Goal: Transaction & Acquisition: Purchase product/service

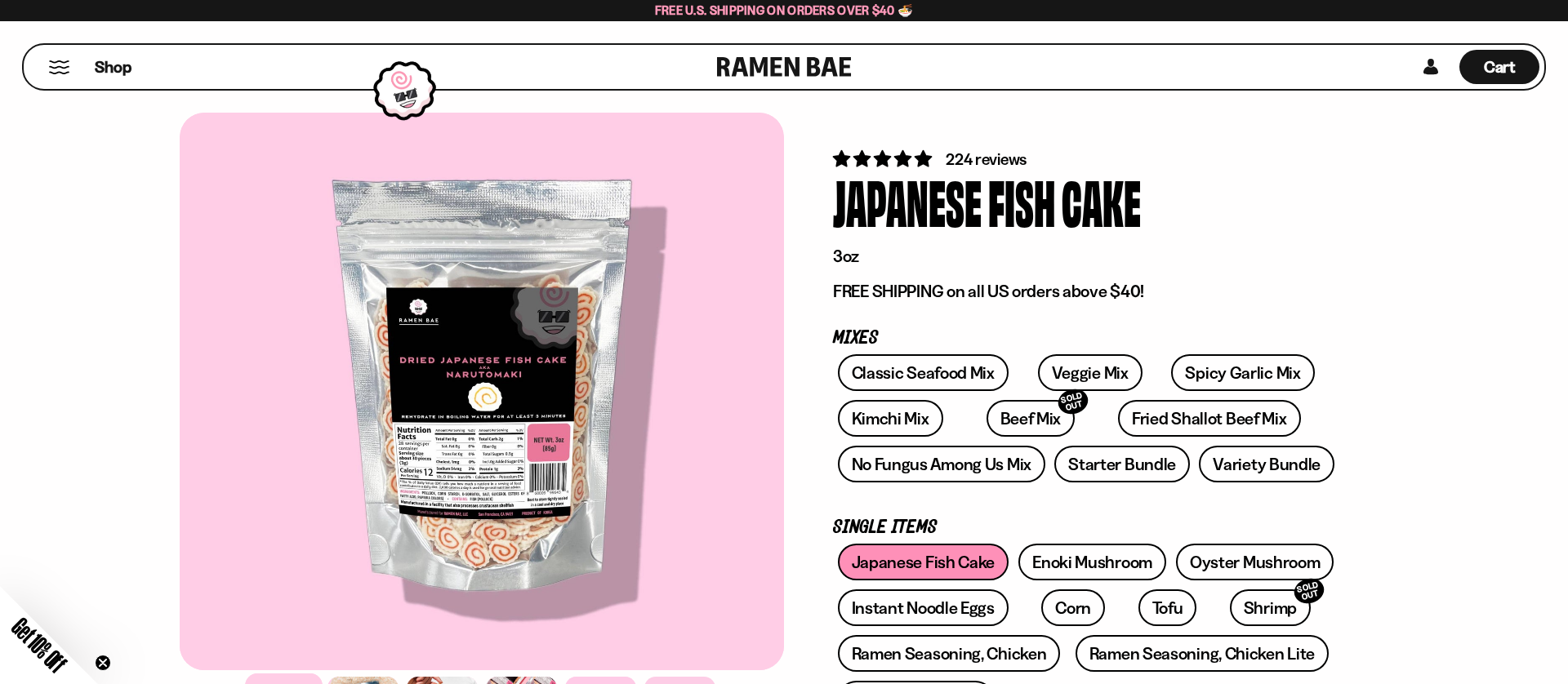
scroll to position [236, 0]
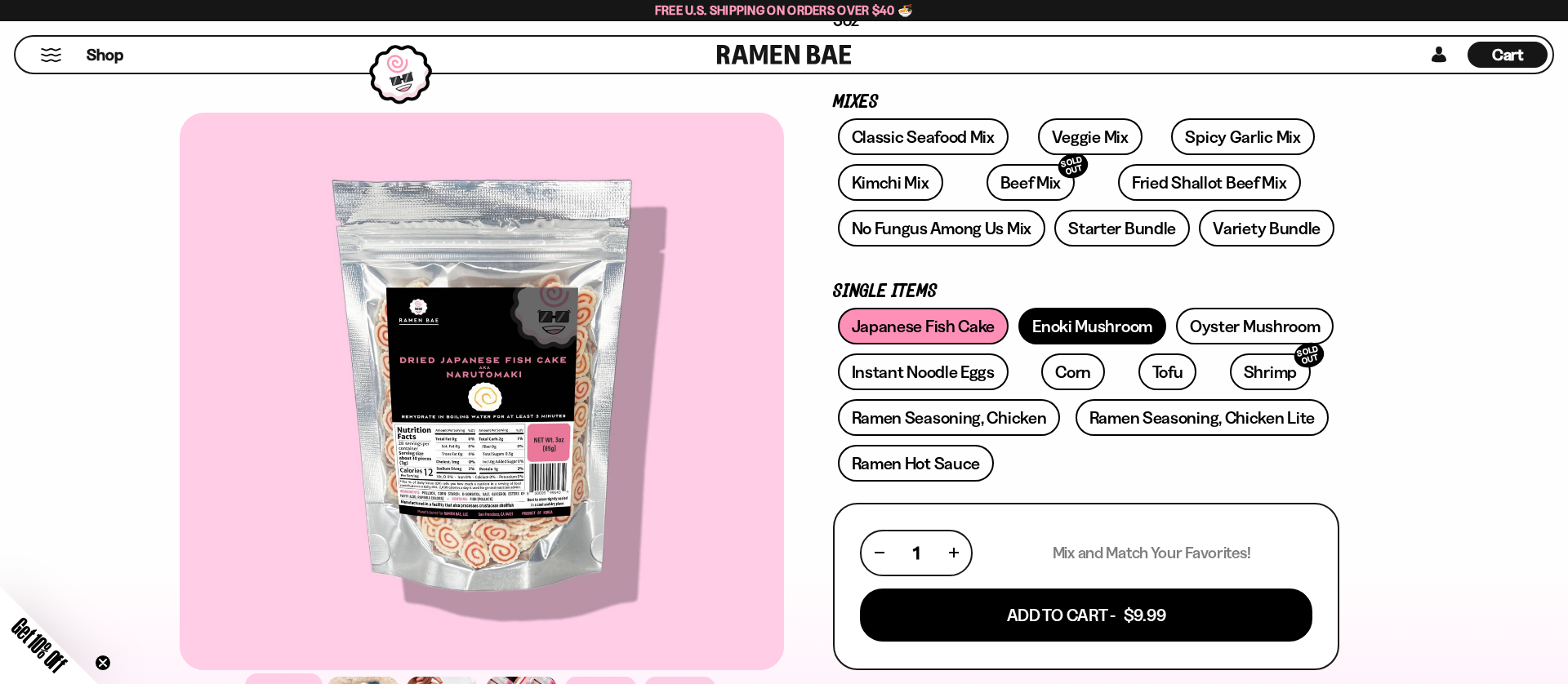
click at [1076, 326] on link "Enoki Mushroom" at bounding box center [1093, 326] width 148 height 36
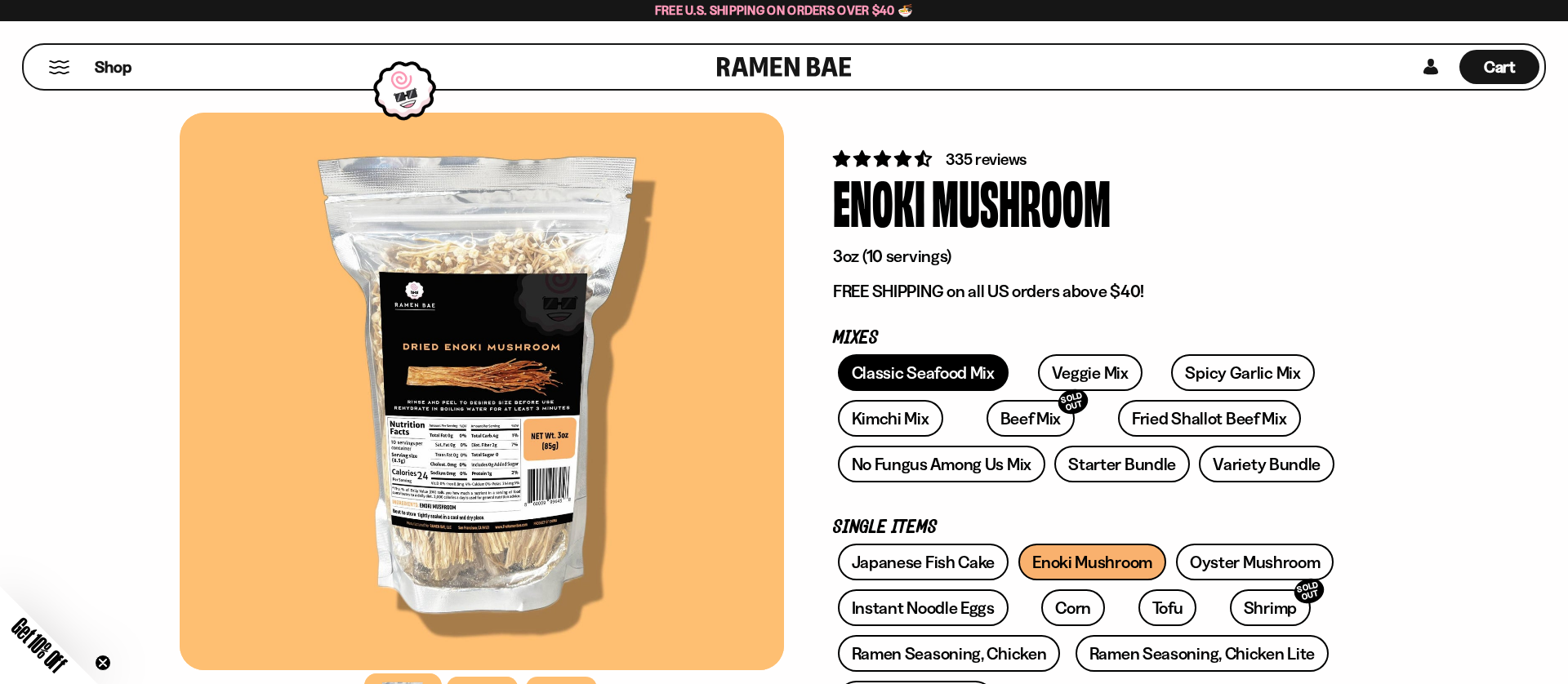
click at [947, 363] on link "Classic Seafood Mix" at bounding box center [923, 373] width 171 height 36
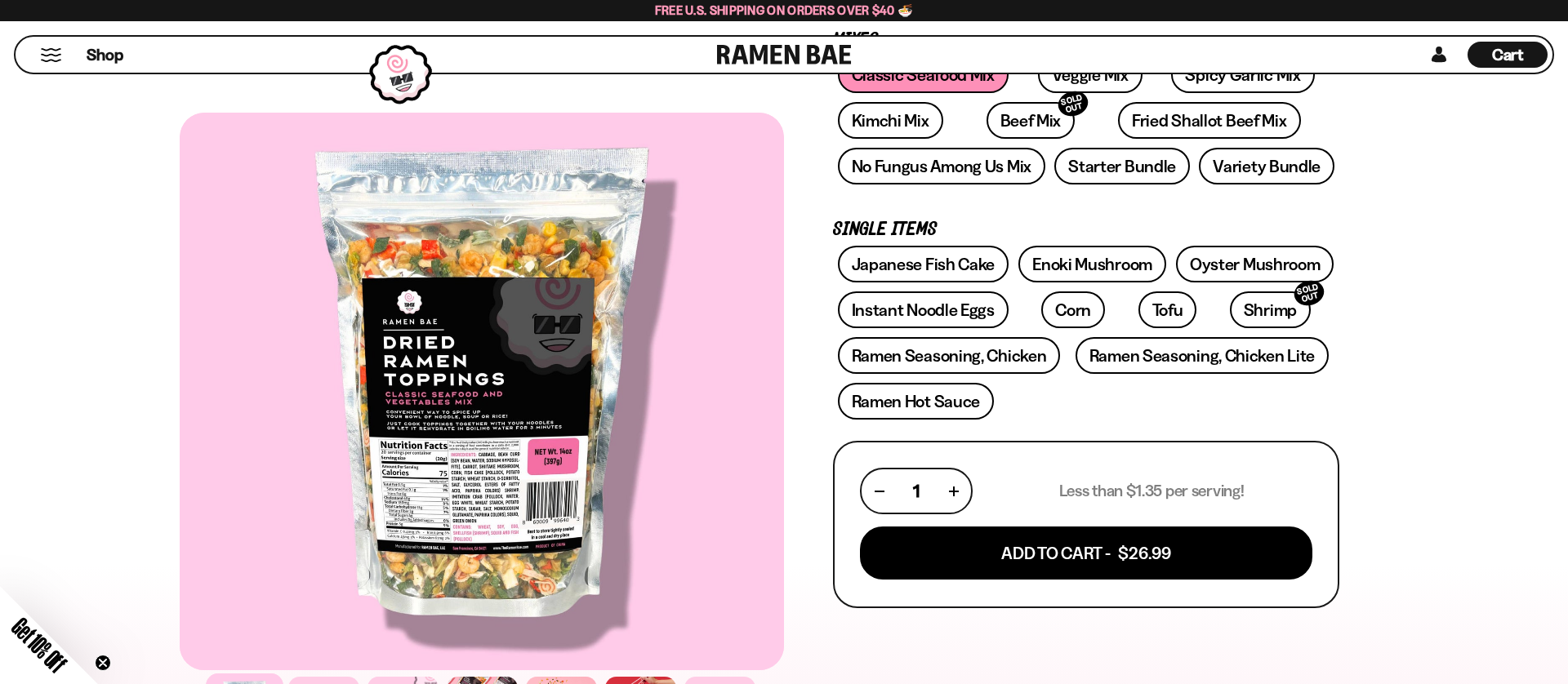
scroll to position [290, 0]
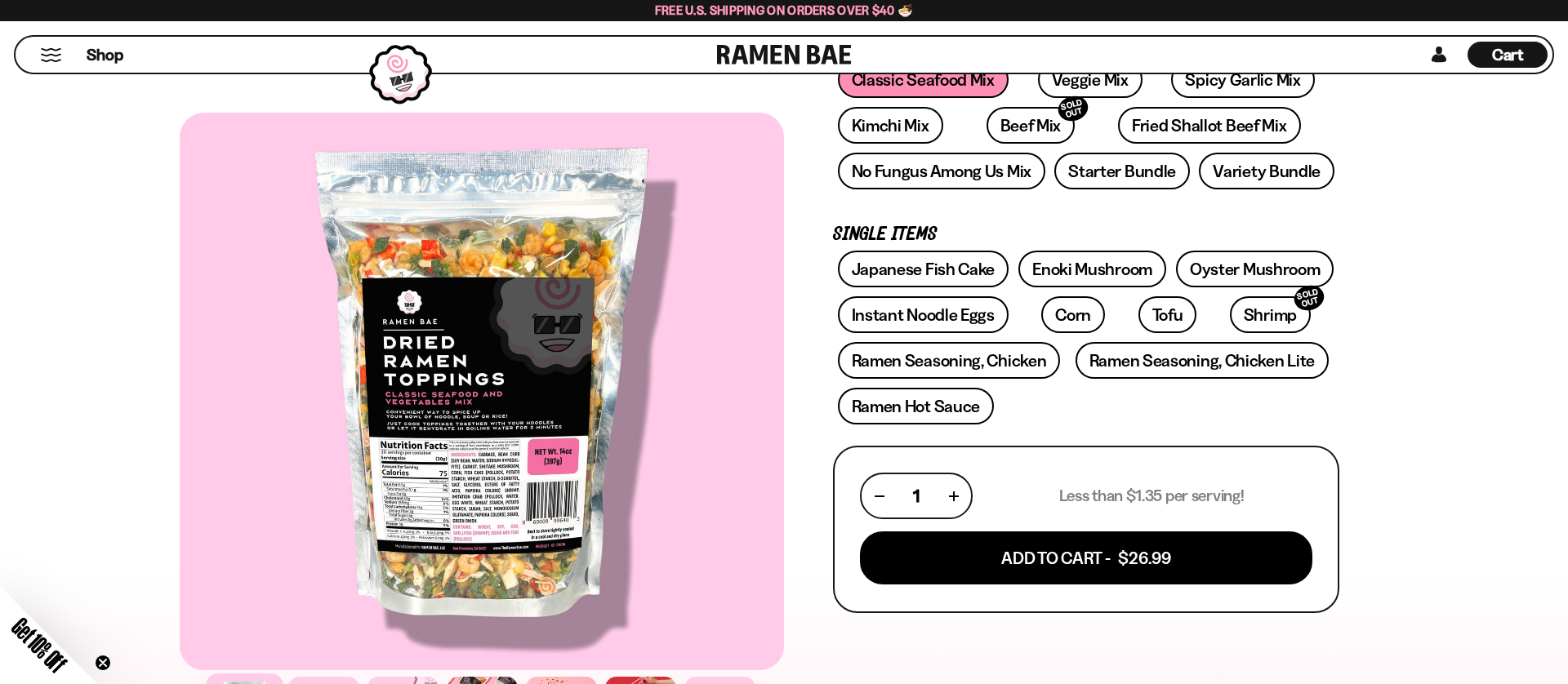
click at [486, 481] on div at bounding box center [481, 392] width 605 height 558
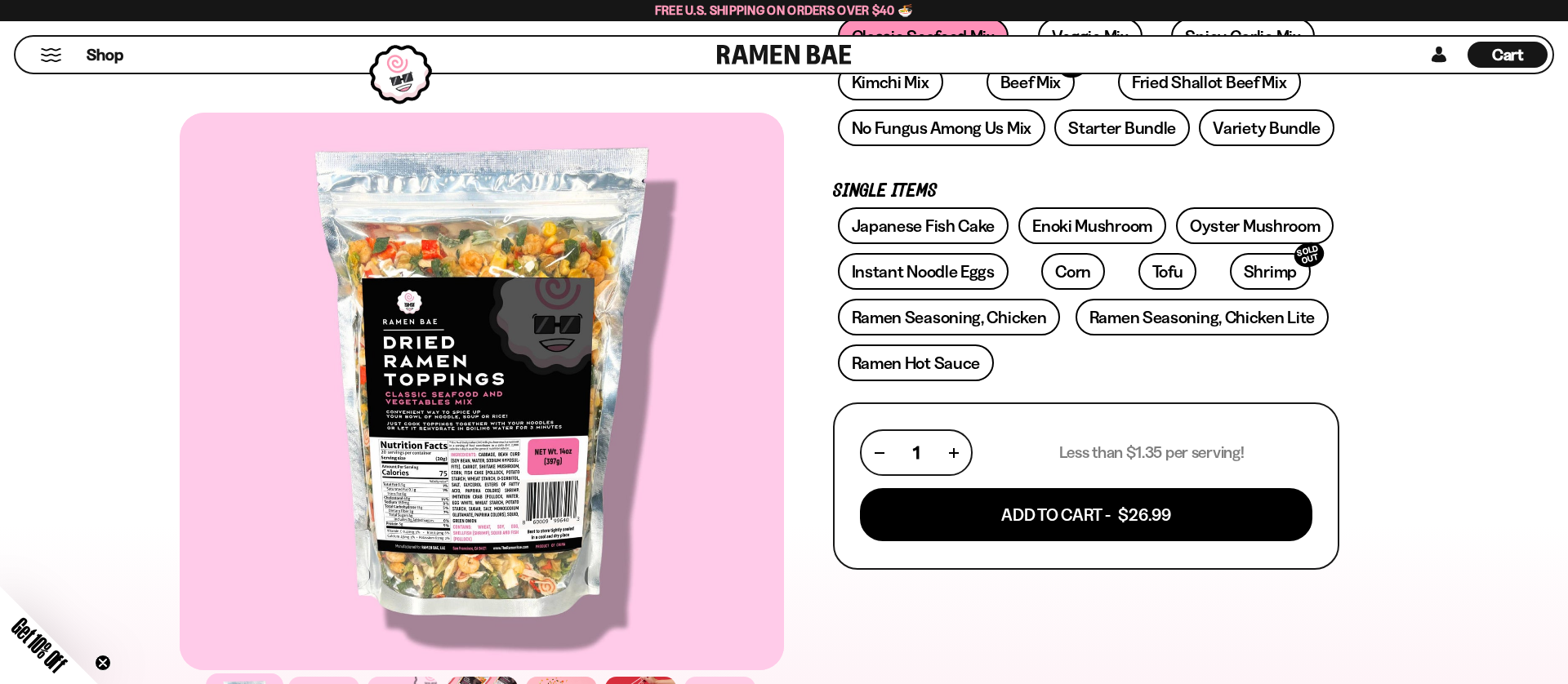
scroll to position [0, 0]
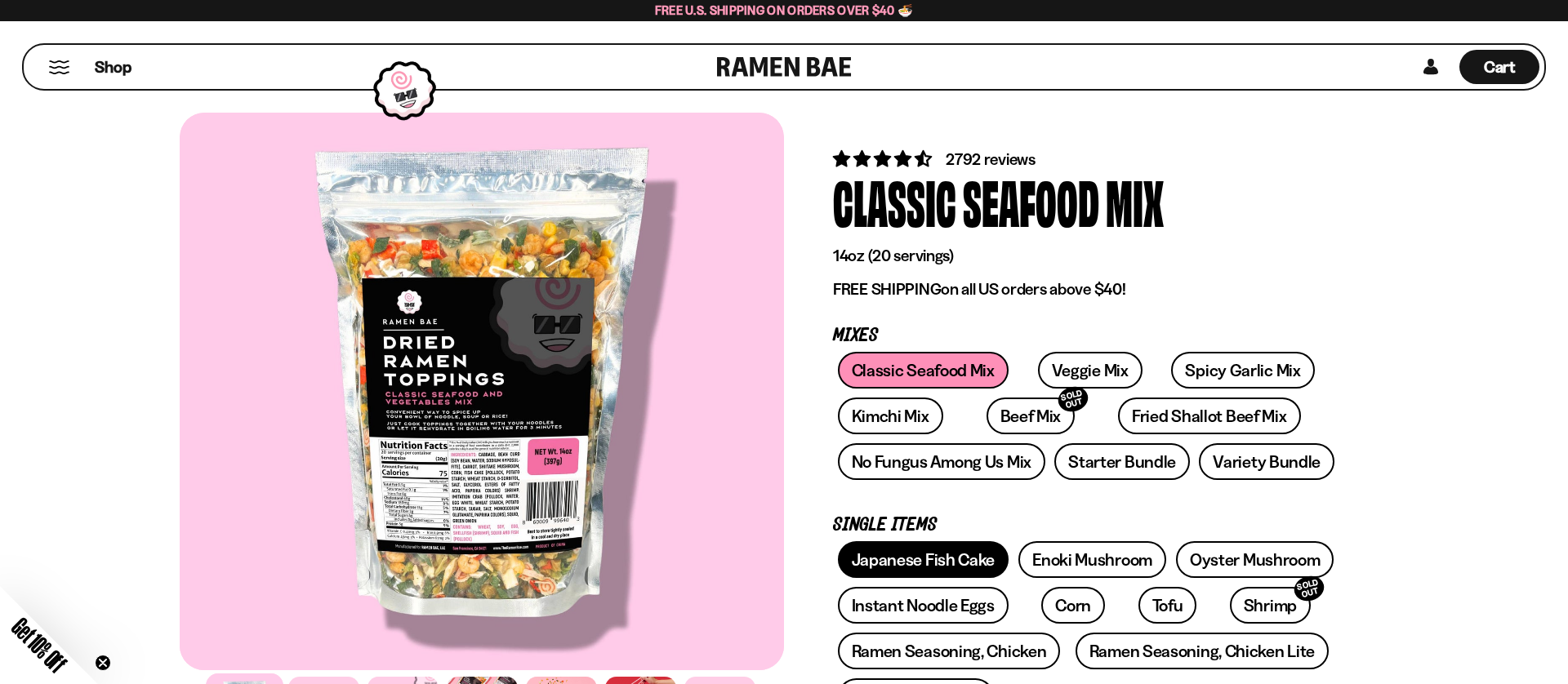
click at [963, 559] on link "Japanese Fish Cake" at bounding box center [923, 559] width 172 height 36
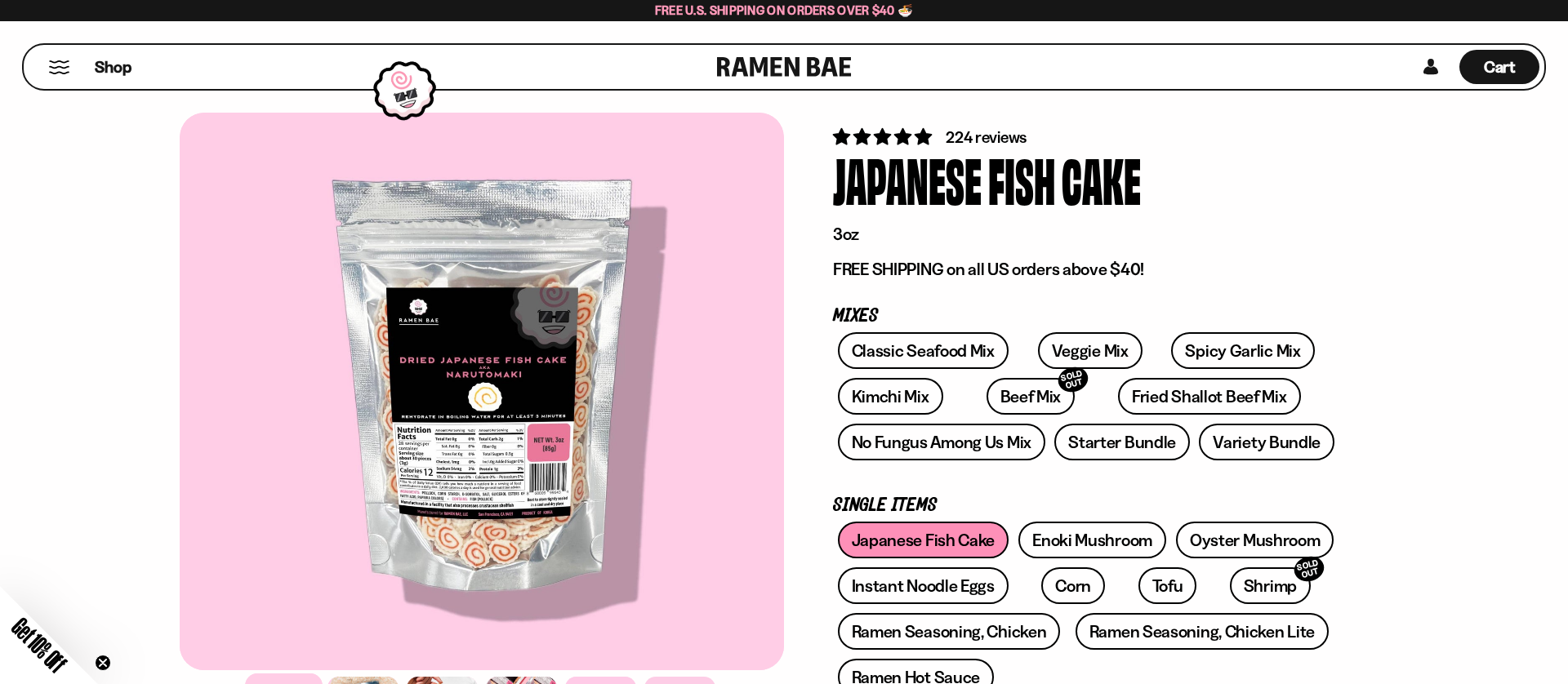
scroll to position [34, 0]
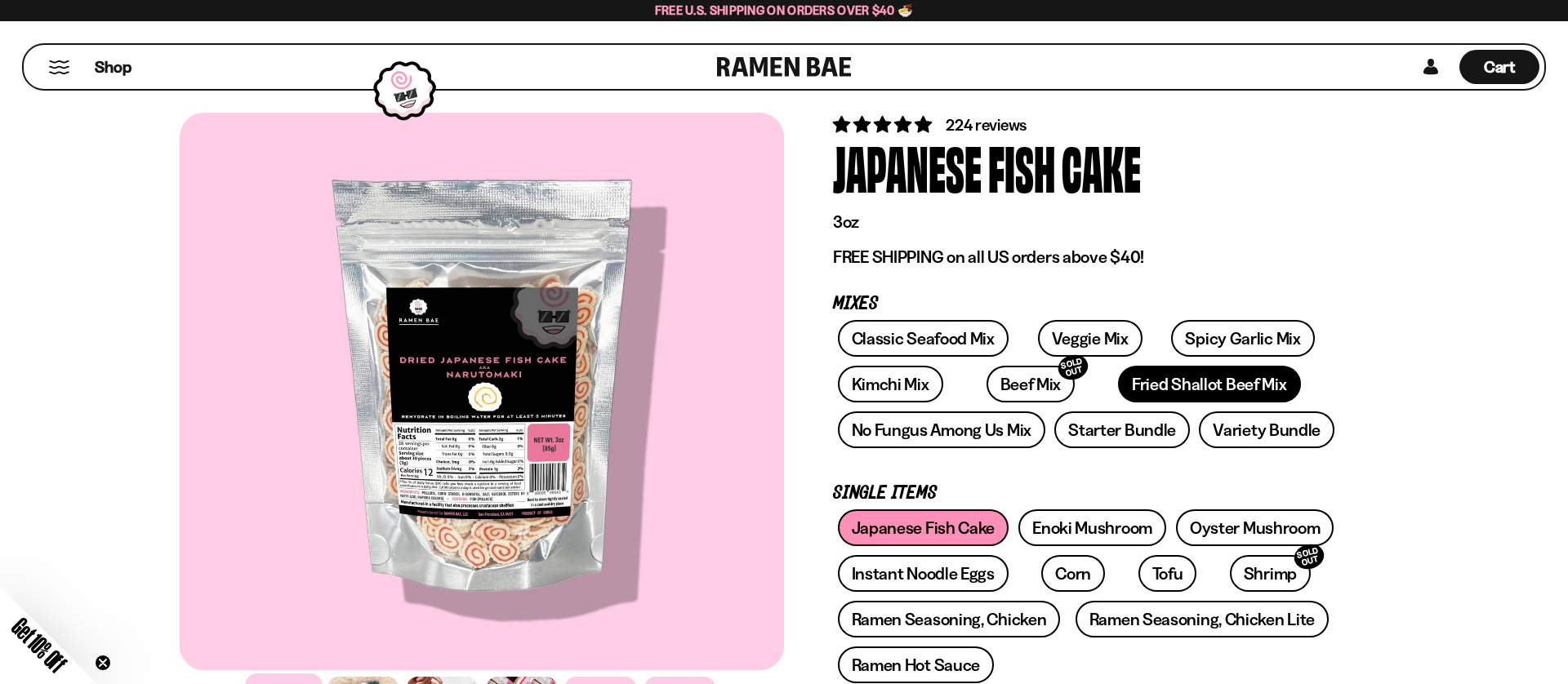
click at [1126, 383] on link "Fried Shallot Beef Mix" at bounding box center [1209, 384] width 182 height 36
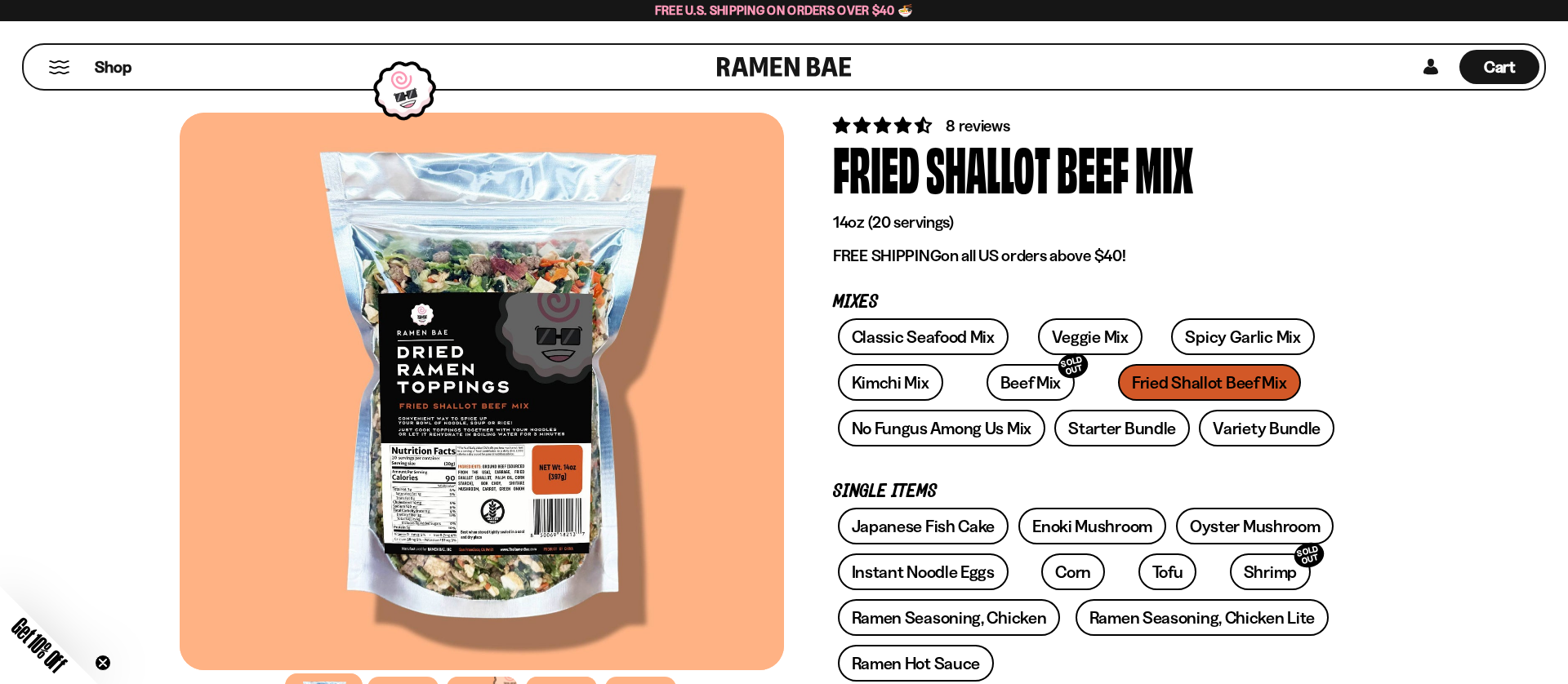
scroll to position [33, 0]
